Goal: Check status

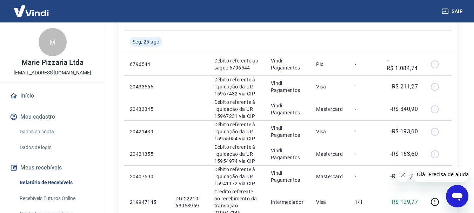
scroll to position [120, 0]
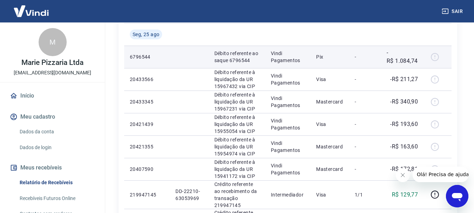
click at [435, 57] on div at bounding box center [437, 56] width 17 height 11
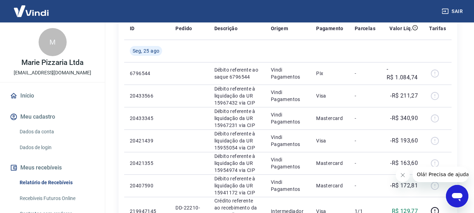
scroll to position [95, 0]
